Goal: Task Accomplishment & Management: Manage account settings

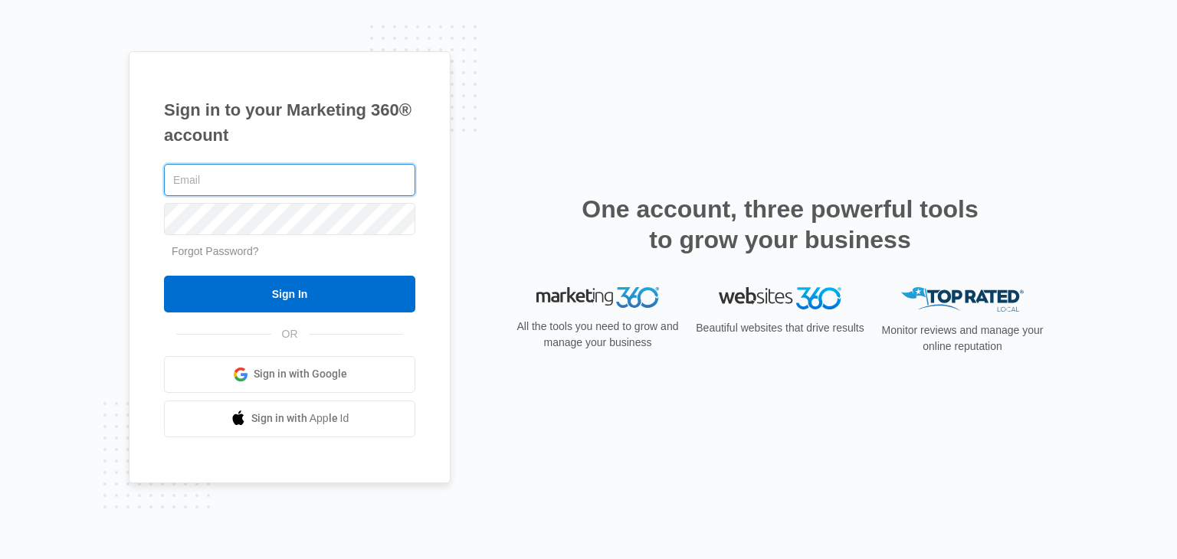
type input "[EMAIL_ADDRESS][DOMAIN_NAME]"
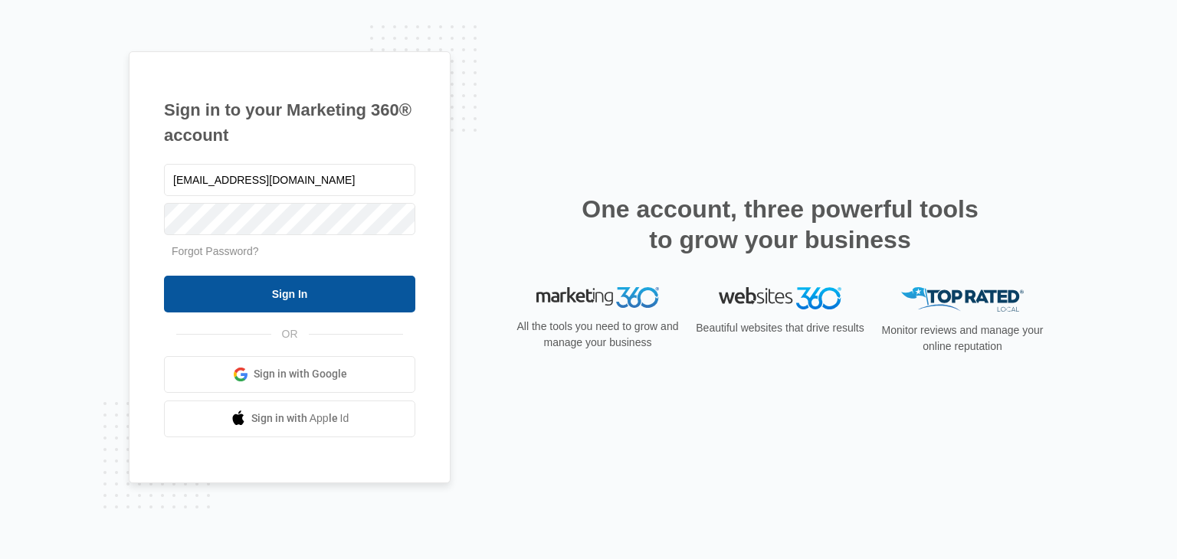
click at [280, 298] on input "Sign In" at bounding box center [289, 294] width 251 height 37
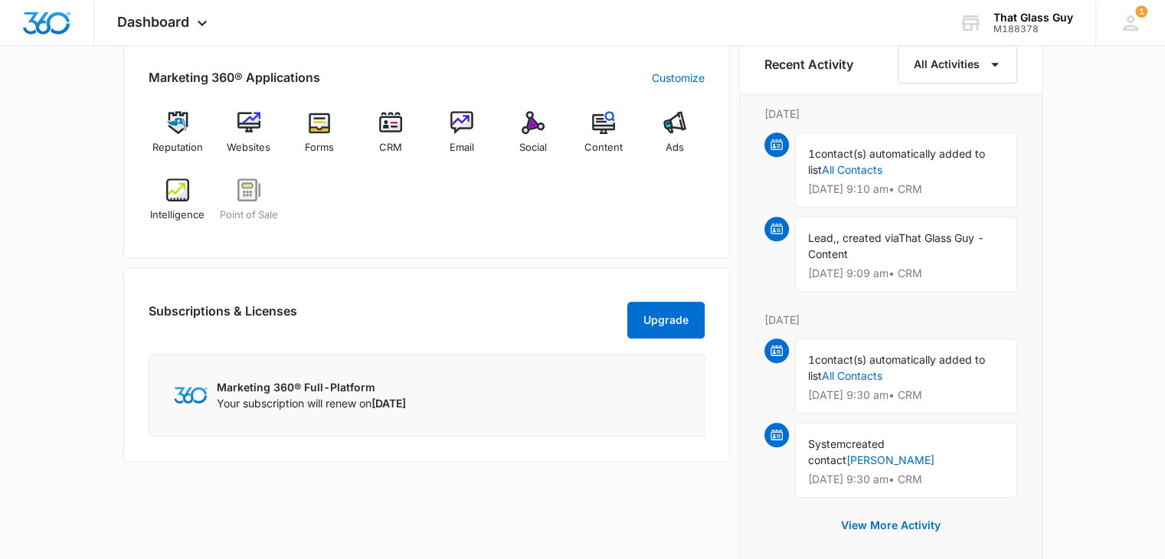
scroll to position [990, 0]
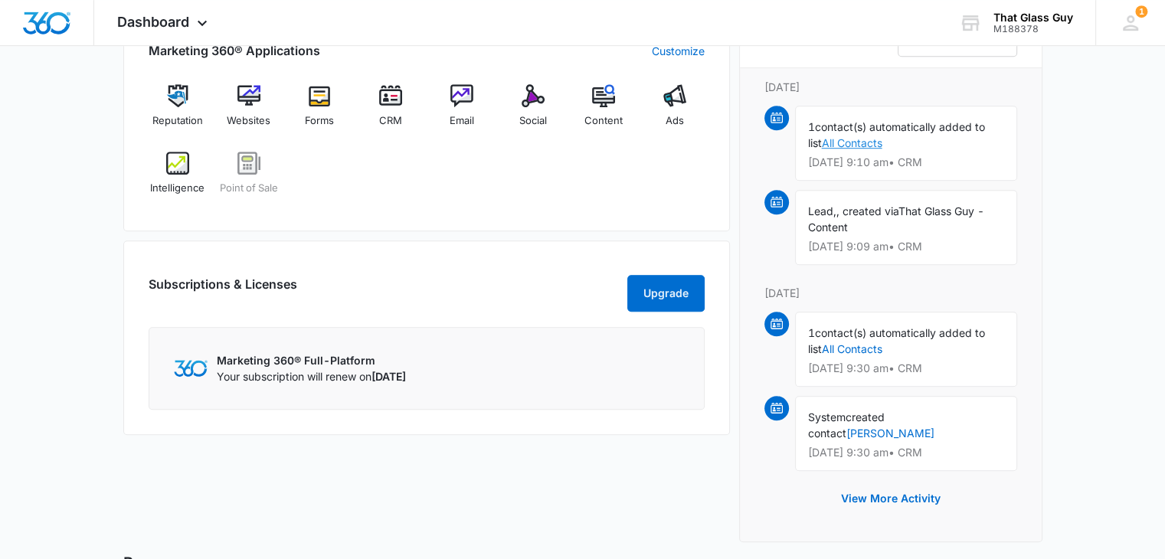
click at [862, 141] on link "All Contacts" at bounding box center [852, 142] width 61 height 13
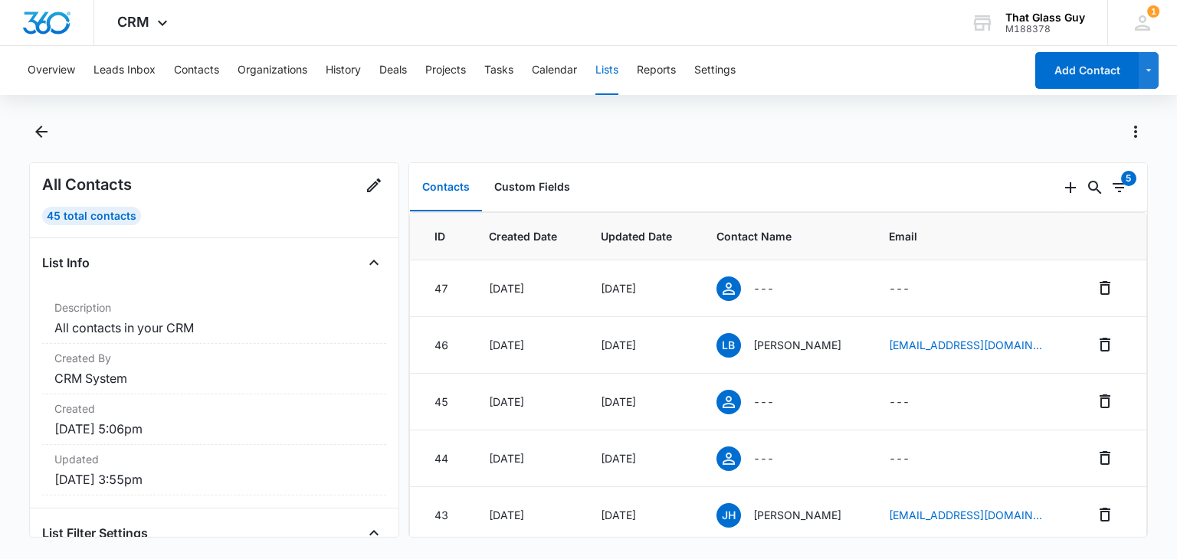
scroll to position [8, 0]
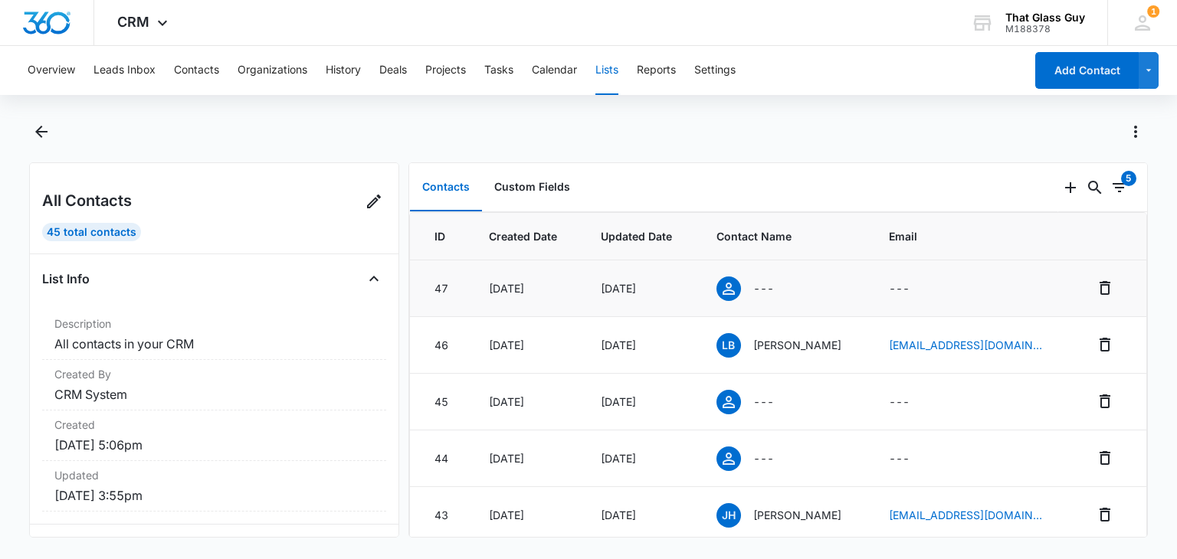
click at [827, 281] on div "---" at bounding box center [784, 289] width 136 height 25
